Goal: Information Seeking & Learning: Learn about a topic

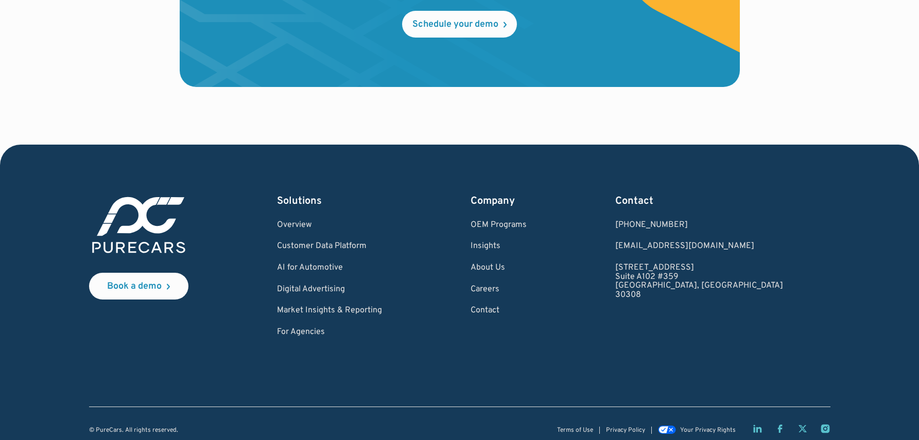
scroll to position [3079, 0]
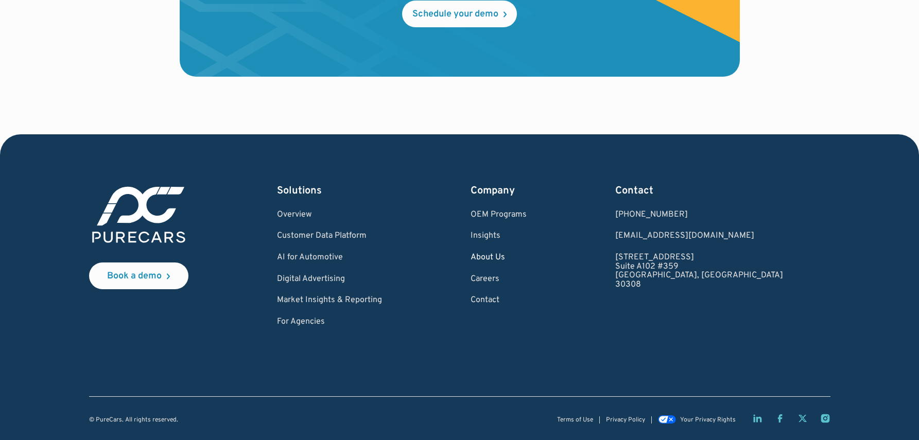
click at [526, 259] on link "About Us" at bounding box center [498, 257] width 56 height 9
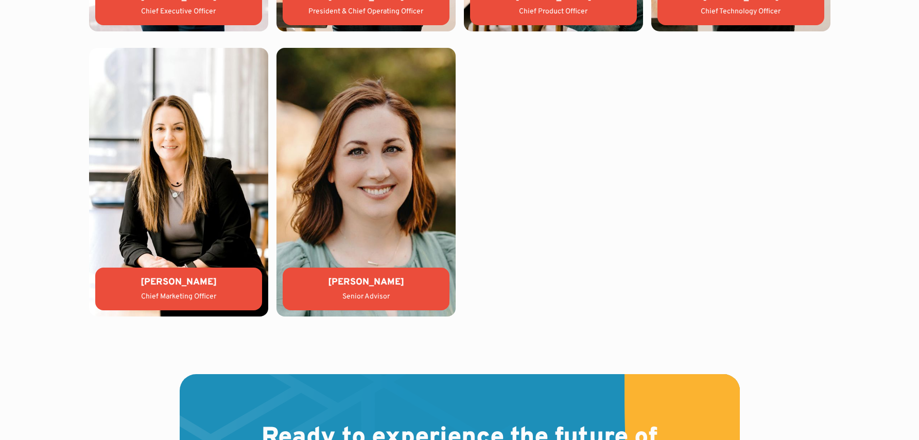
scroll to position [2550, 0]
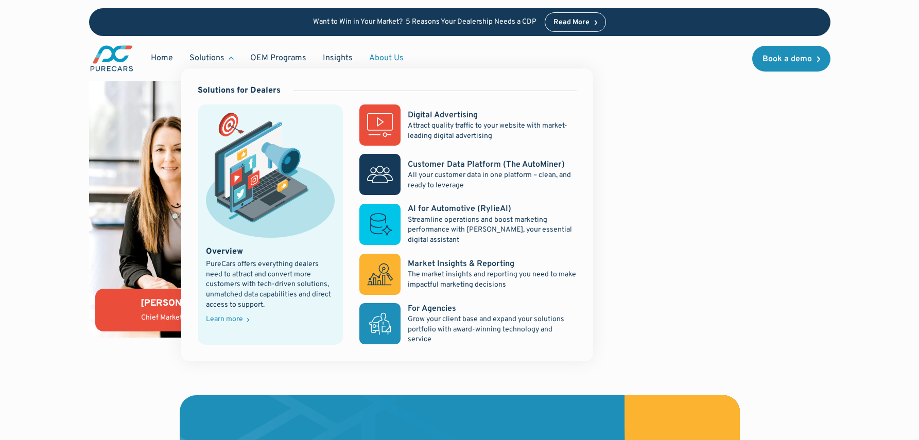
click at [223, 59] on div "Solutions" at bounding box center [211, 58] width 61 height 20
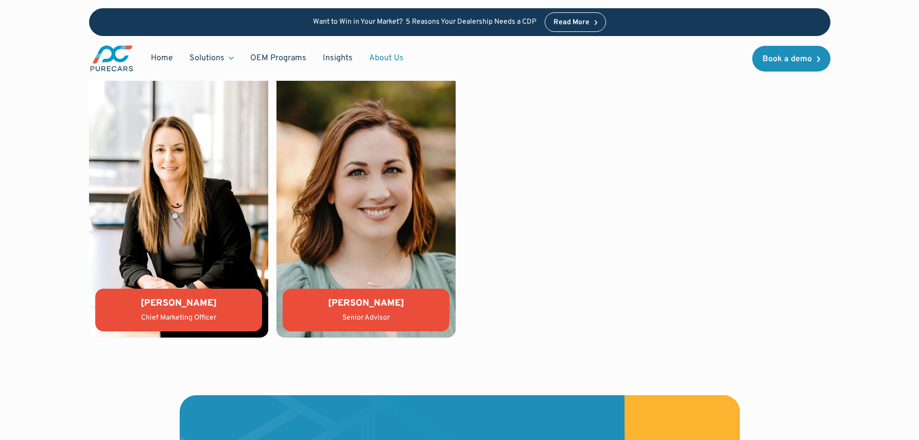
click at [223, 59] on div "Solutions" at bounding box center [211, 58] width 61 height 20
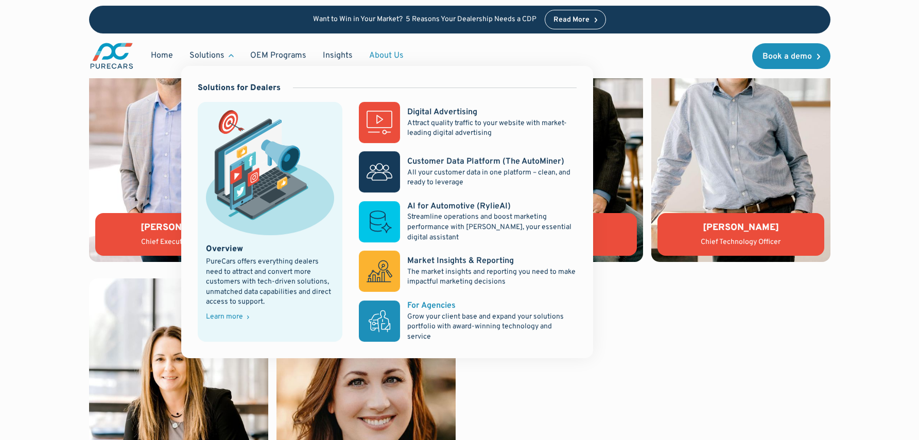
scroll to position [2339, 0]
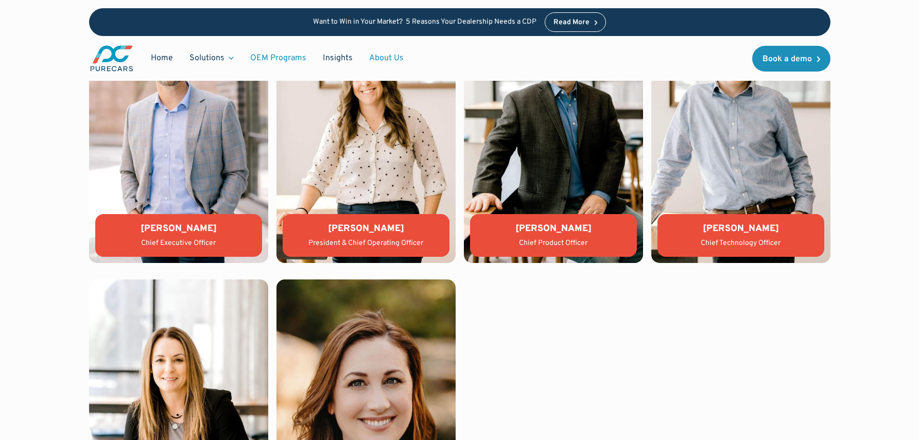
click at [294, 59] on link "OEM Programs" at bounding box center [278, 58] width 73 height 20
